Goal: Task Accomplishment & Management: Use online tool/utility

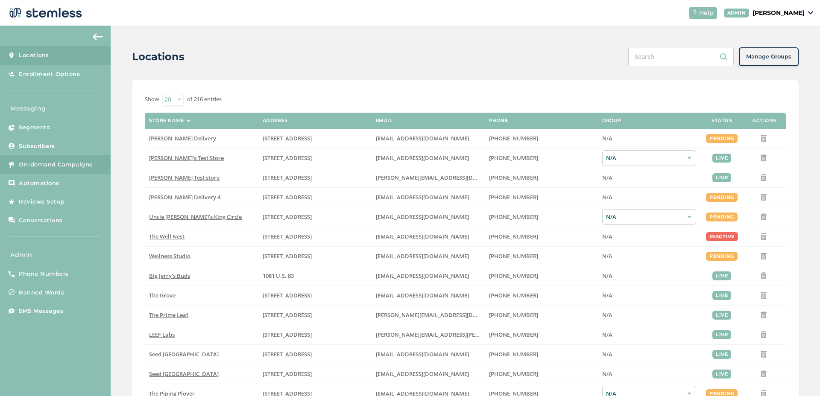
click at [85, 168] on span "On-demand Campaigns" at bounding box center [56, 165] width 74 height 9
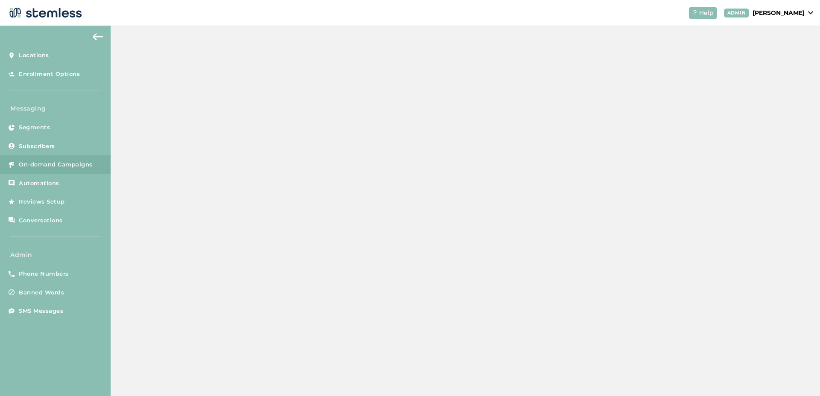
click at [85, 168] on span "On-demand Campaigns" at bounding box center [56, 165] width 74 height 9
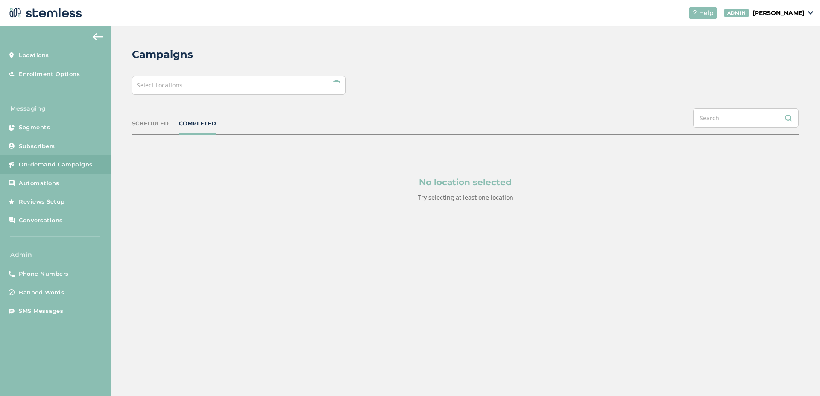
click at [192, 89] on div "Select Locations" at bounding box center [239, 85] width 214 height 19
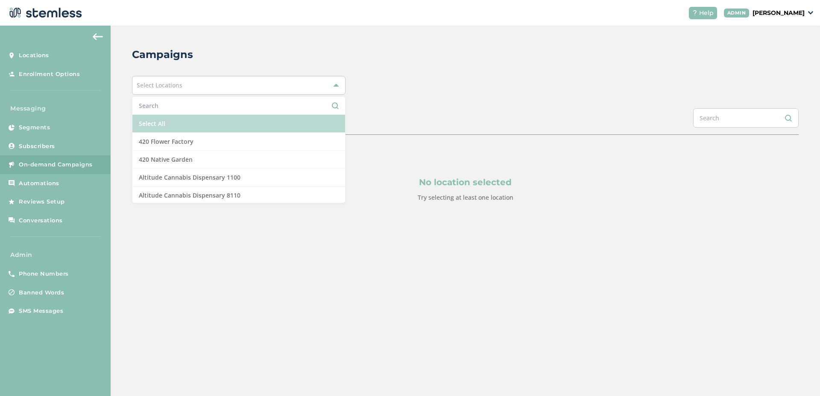
click at [170, 130] on li "Select All" at bounding box center [238, 124] width 213 height 18
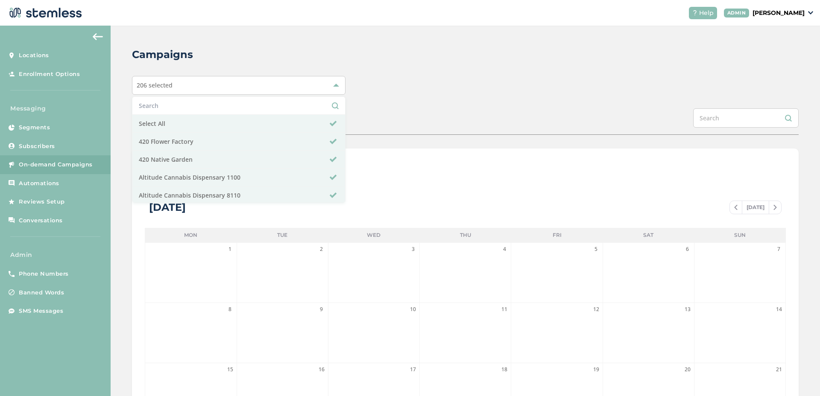
click at [416, 117] on div "SCHEDULED COMPLETED" at bounding box center [465, 121] width 667 height 26
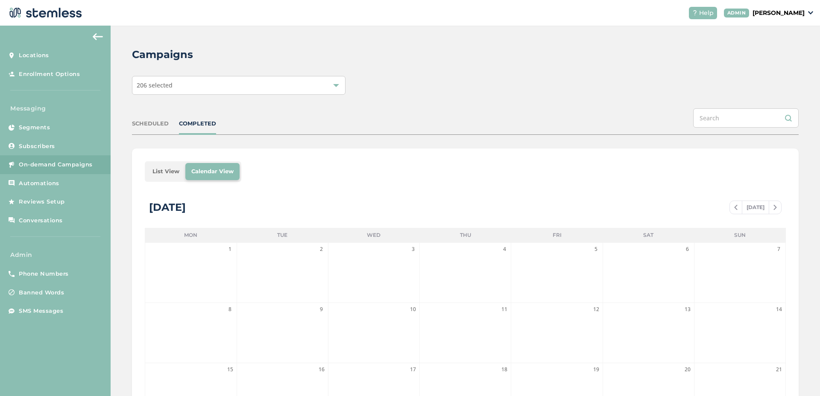
click at [157, 175] on li "List View" at bounding box center [166, 171] width 39 height 17
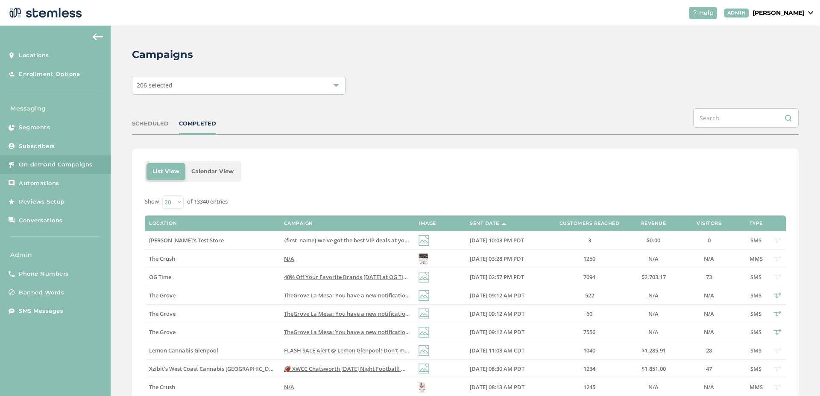
click at [164, 126] on div "SCHEDULED" at bounding box center [150, 124] width 37 height 9
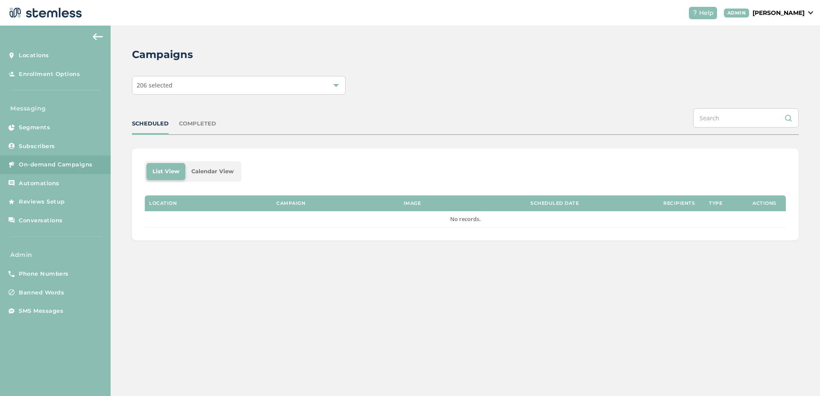
click at [183, 121] on div "COMPLETED" at bounding box center [197, 124] width 37 height 9
